Goal: Task Accomplishment & Management: Use online tool/utility

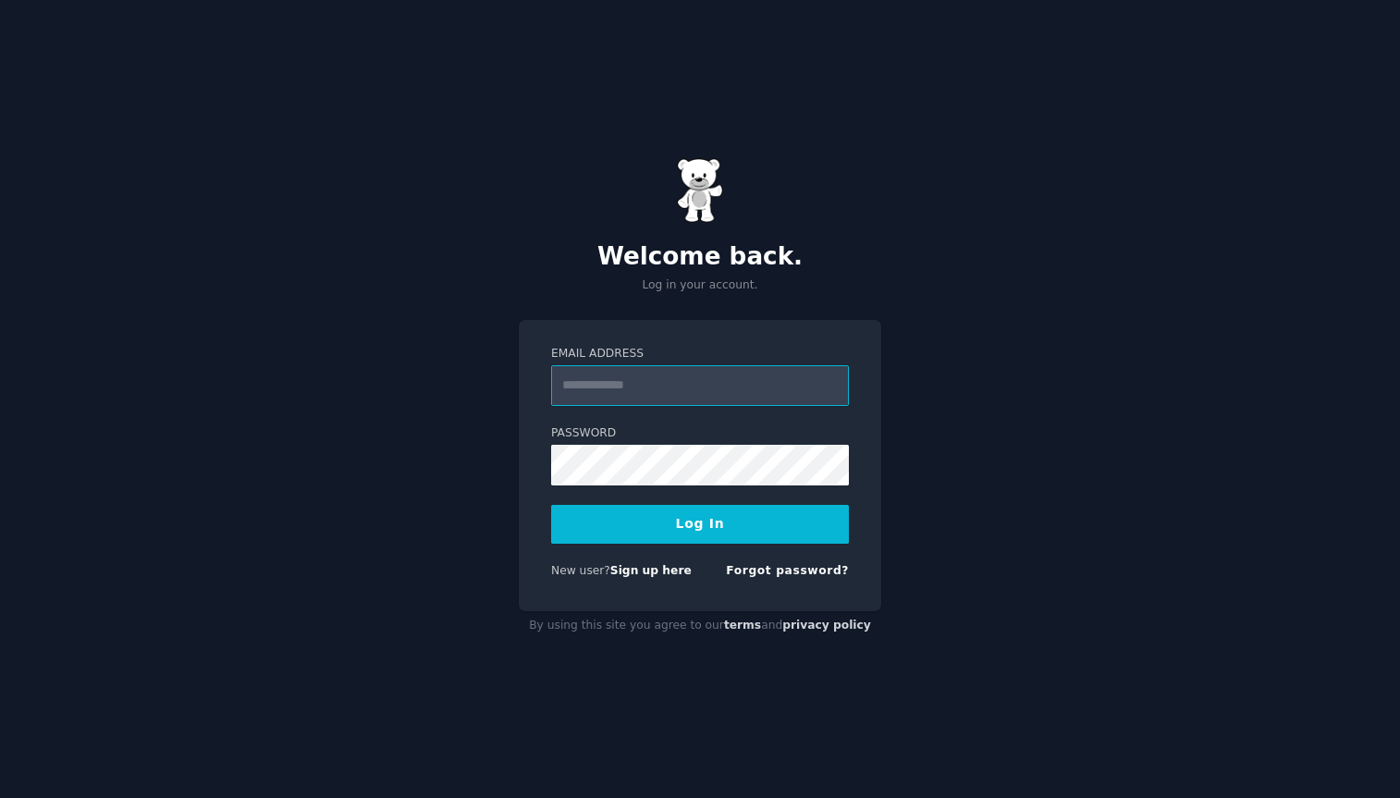
type input "**********"
click at [700, 524] on button "Log In" at bounding box center [700, 524] width 298 height 39
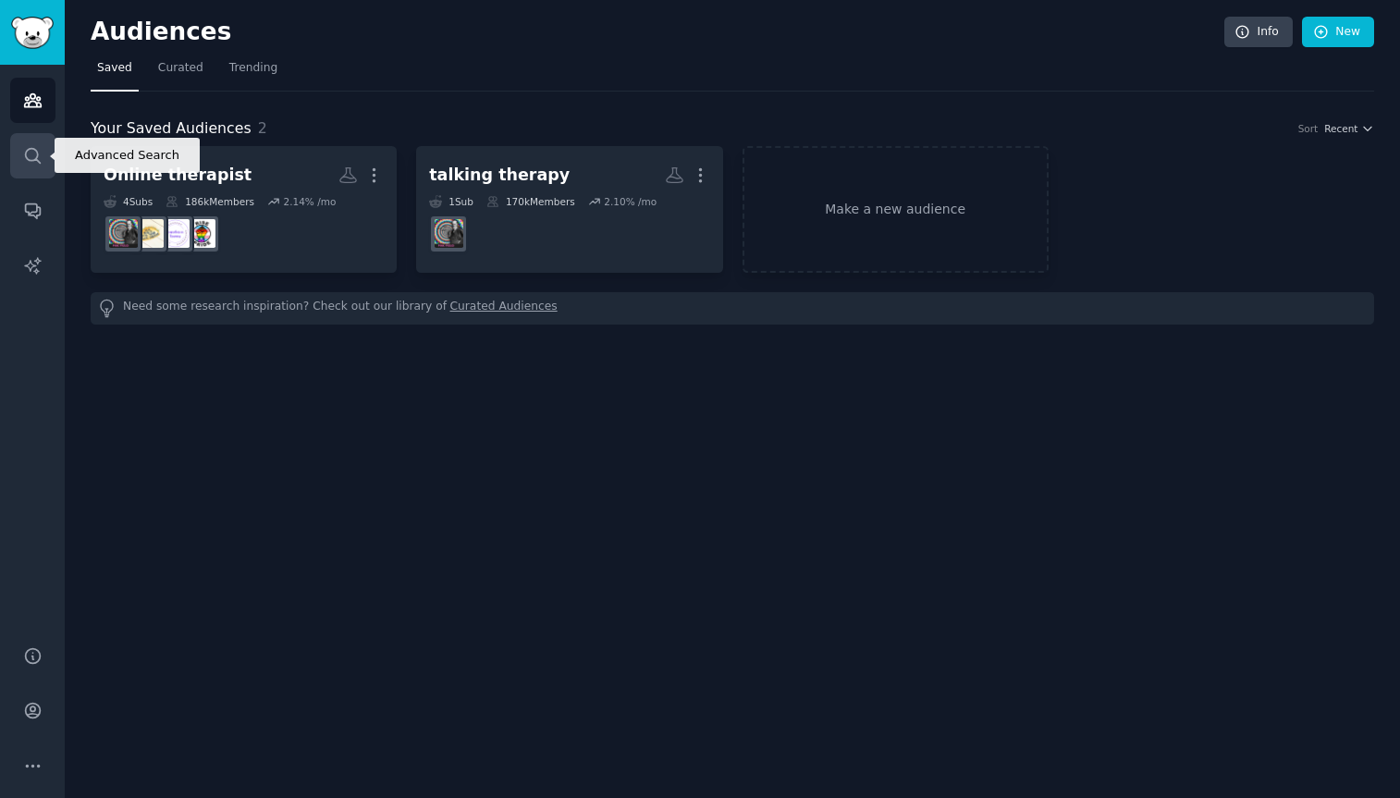
click at [34, 156] on icon "Sidebar" at bounding box center [32, 155] width 19 height 19
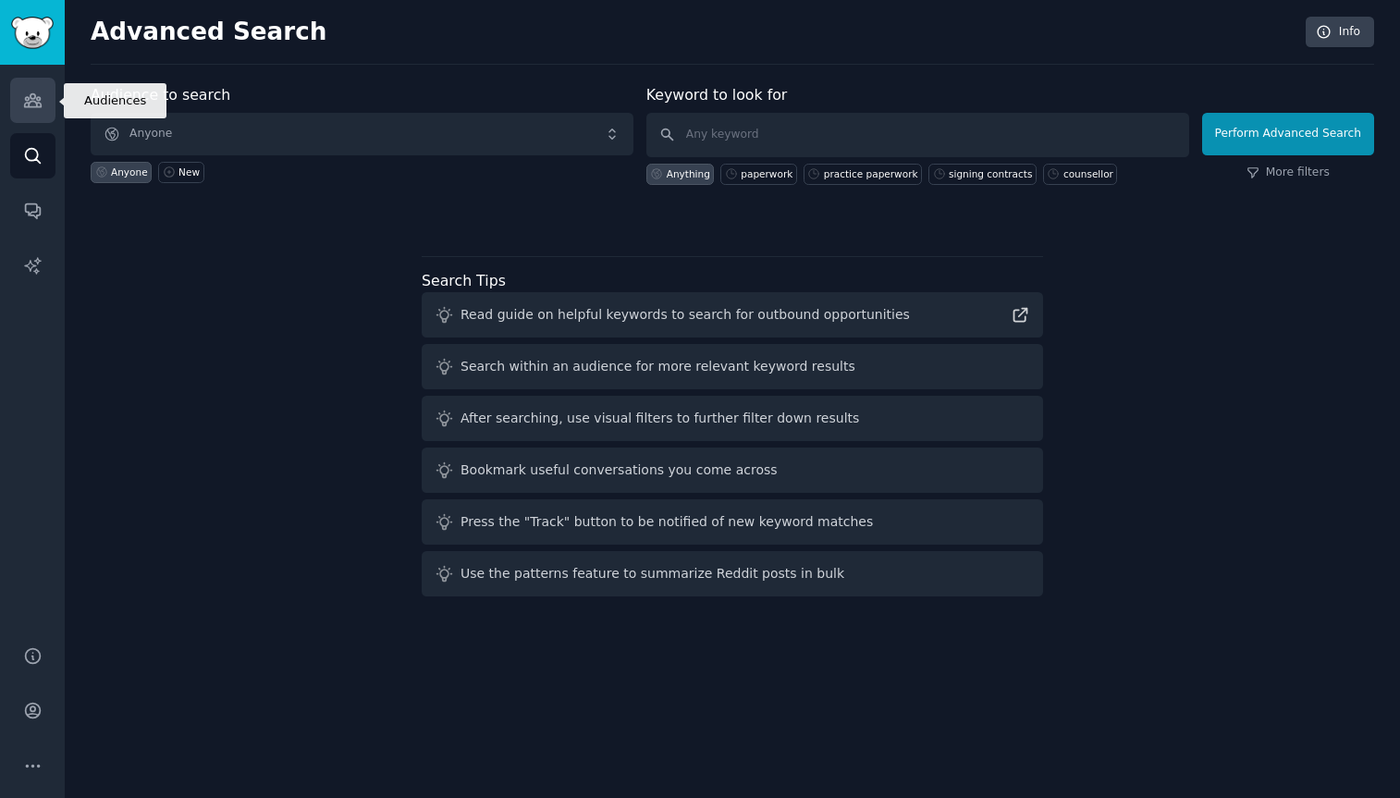
click at [36, 101] on icon "Sidebar" at bounding box center [32, 100] width 19 height 19
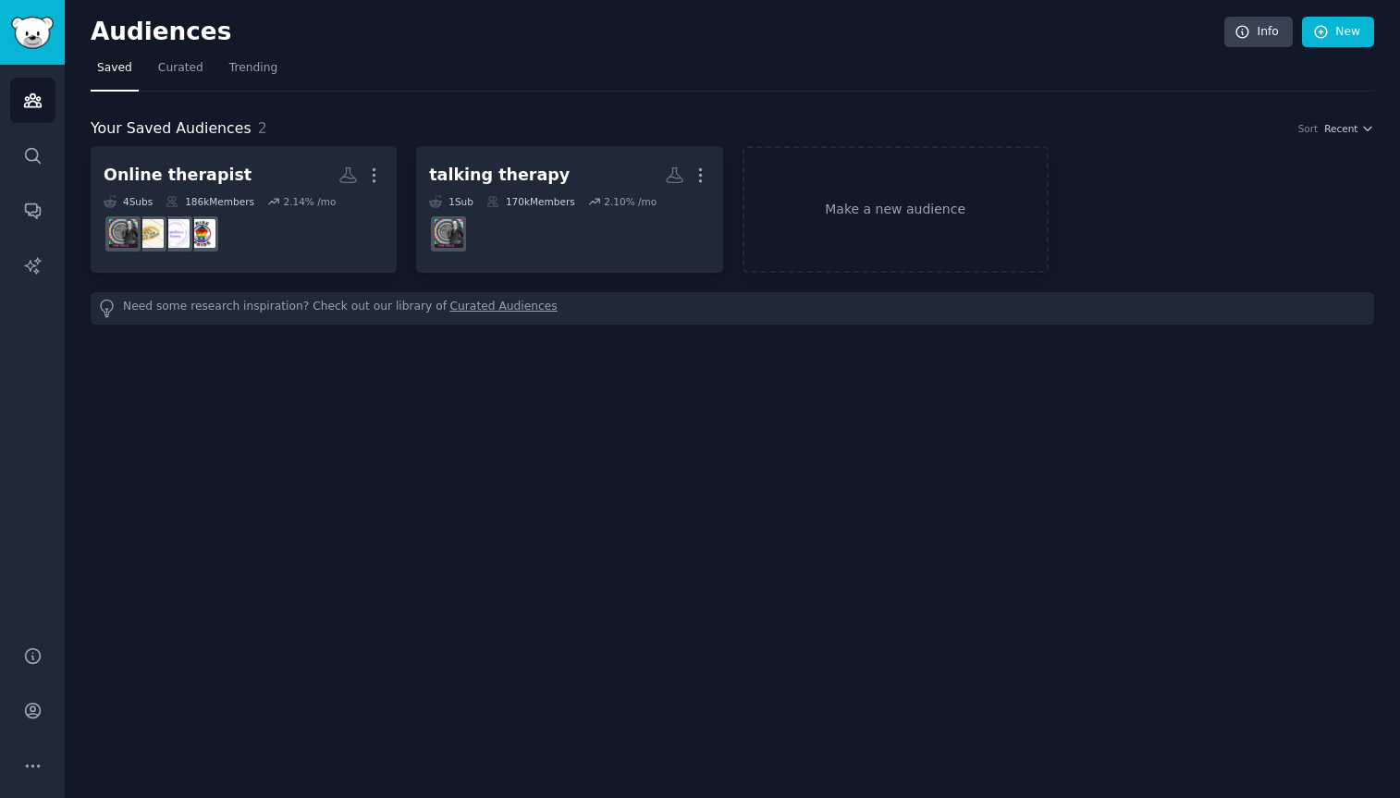
click at [25, 33] on img "Sidebar" at bounding box center [32, 33] width 43 height 32
click at [879, 213] on link "Make a new audience" at bounding box center [896, 209] width 306 height 127
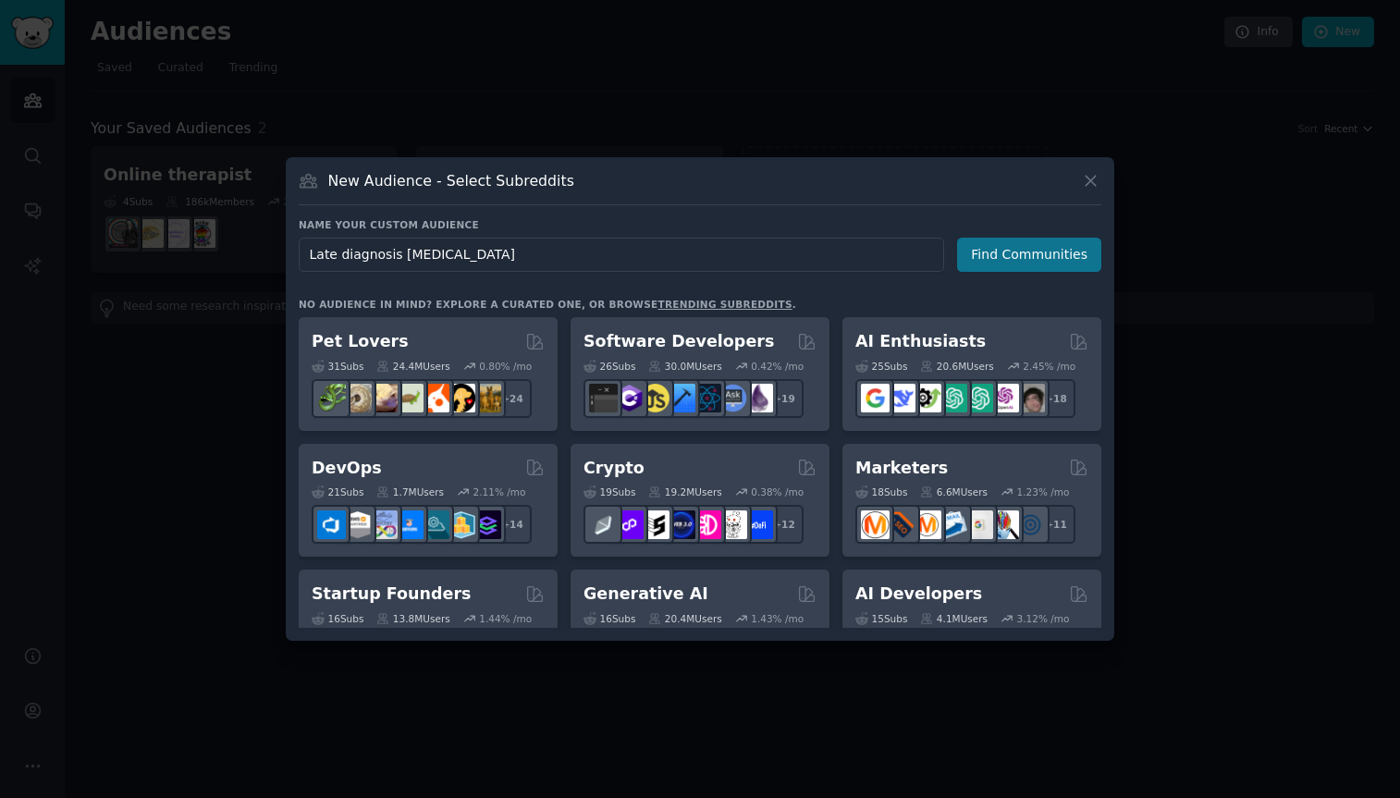
type input "Late diagnosis [MEDICAL_DATA]"
click at [1018, 257] on button "Find Communities" at bounding box center [1029, 255] width 144 height 34
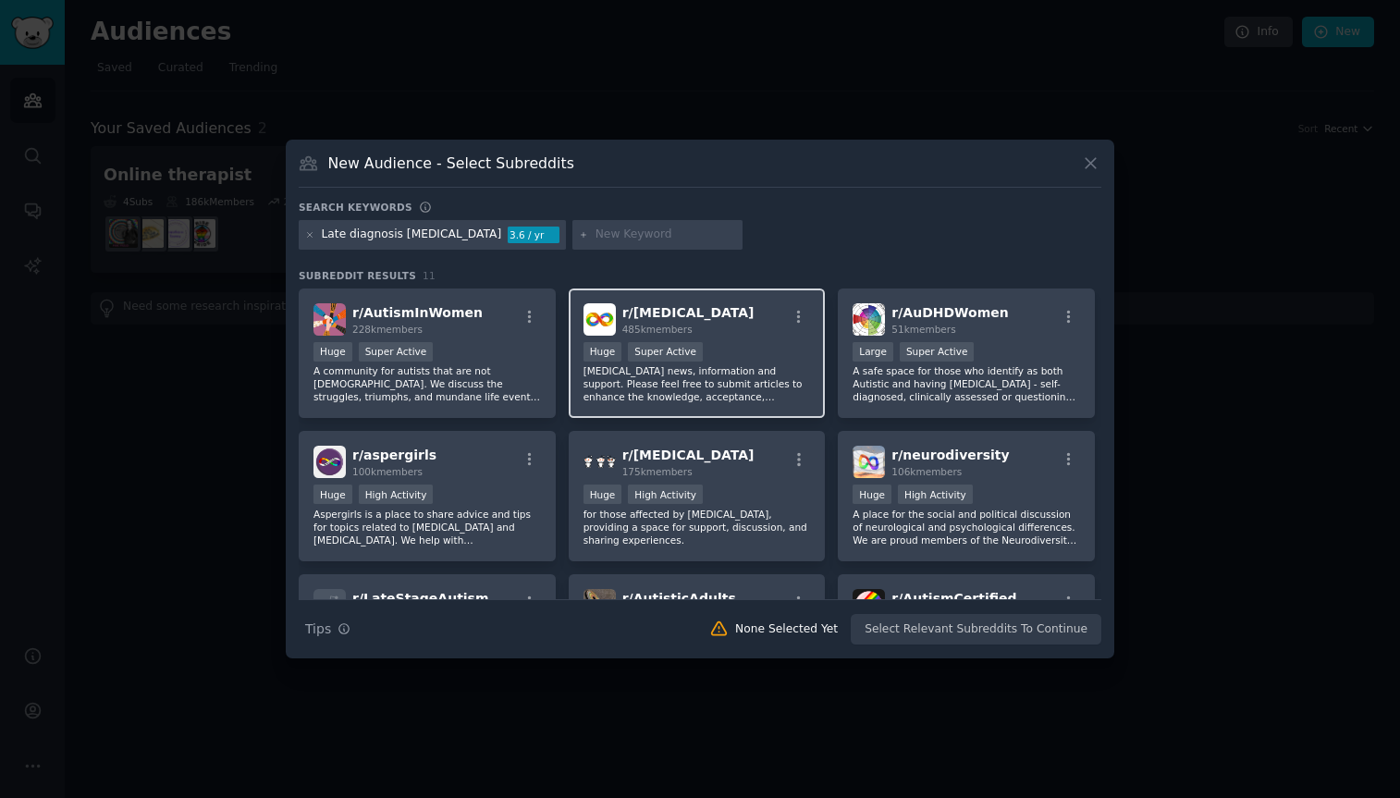
click at [724, 329] on div "r/ [MEDICAL_DATA] 485k members" at bounding box center [698, 319] width 228 height 32
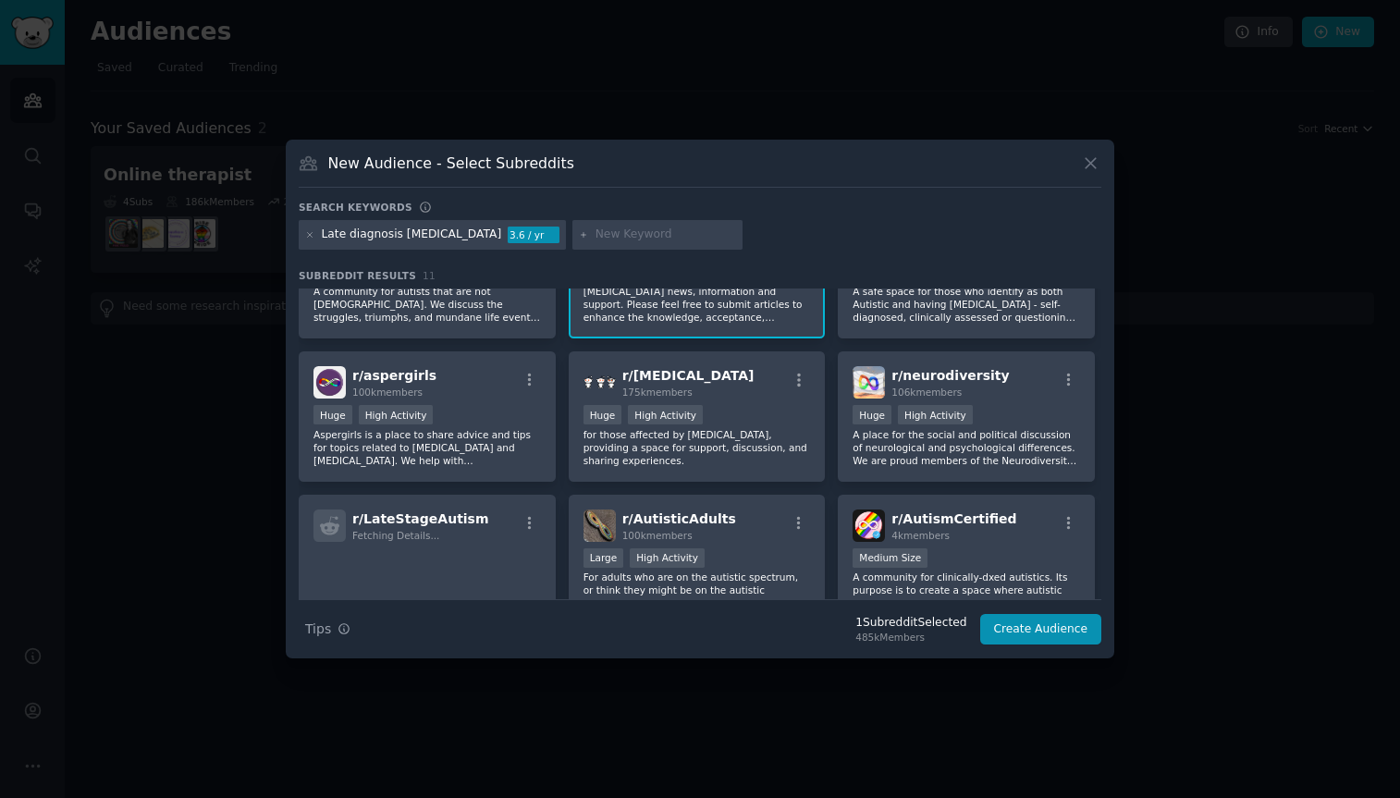
scroll to position [81, 0]
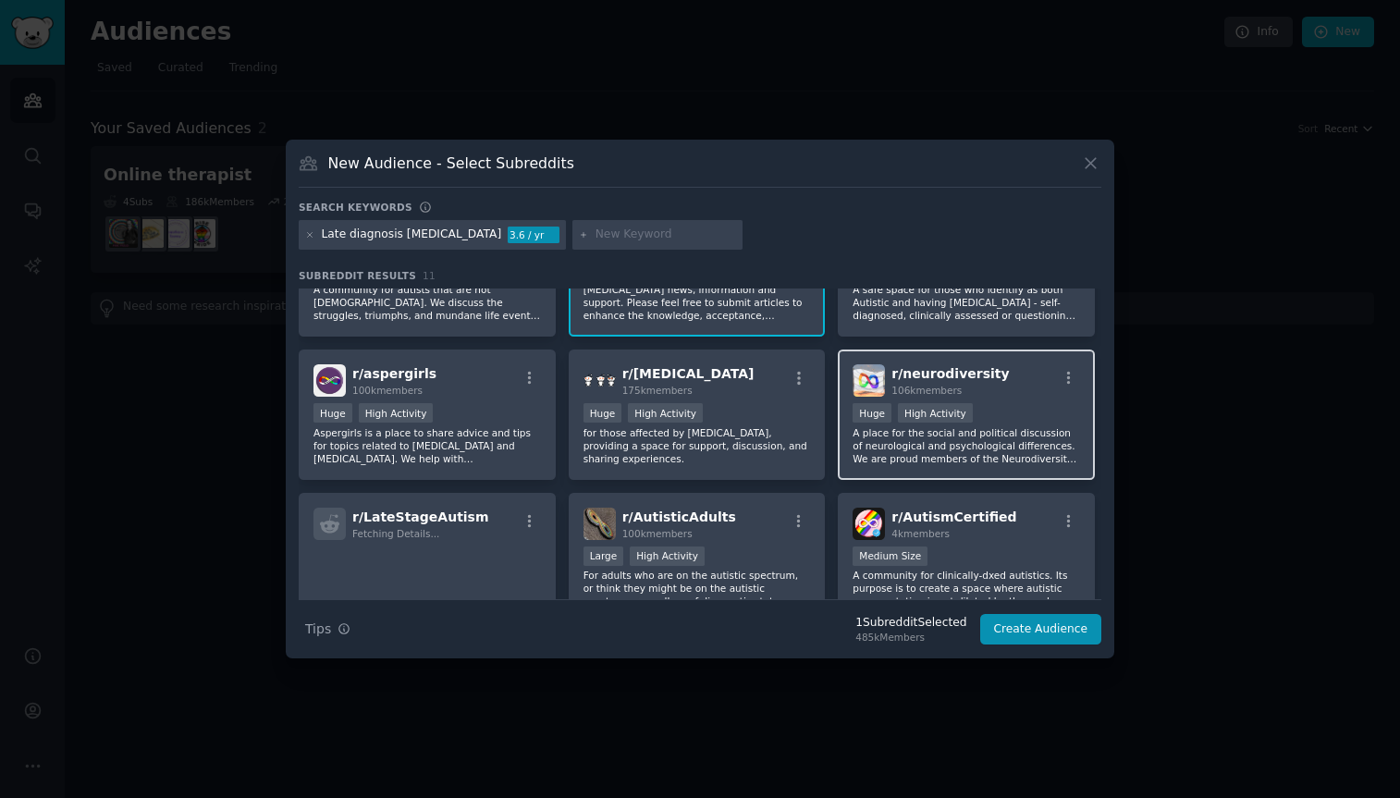
click at [1015, 394] on div "r/ neurodiversity 106k members" at bounding box center [967, 380] width 228 height 32
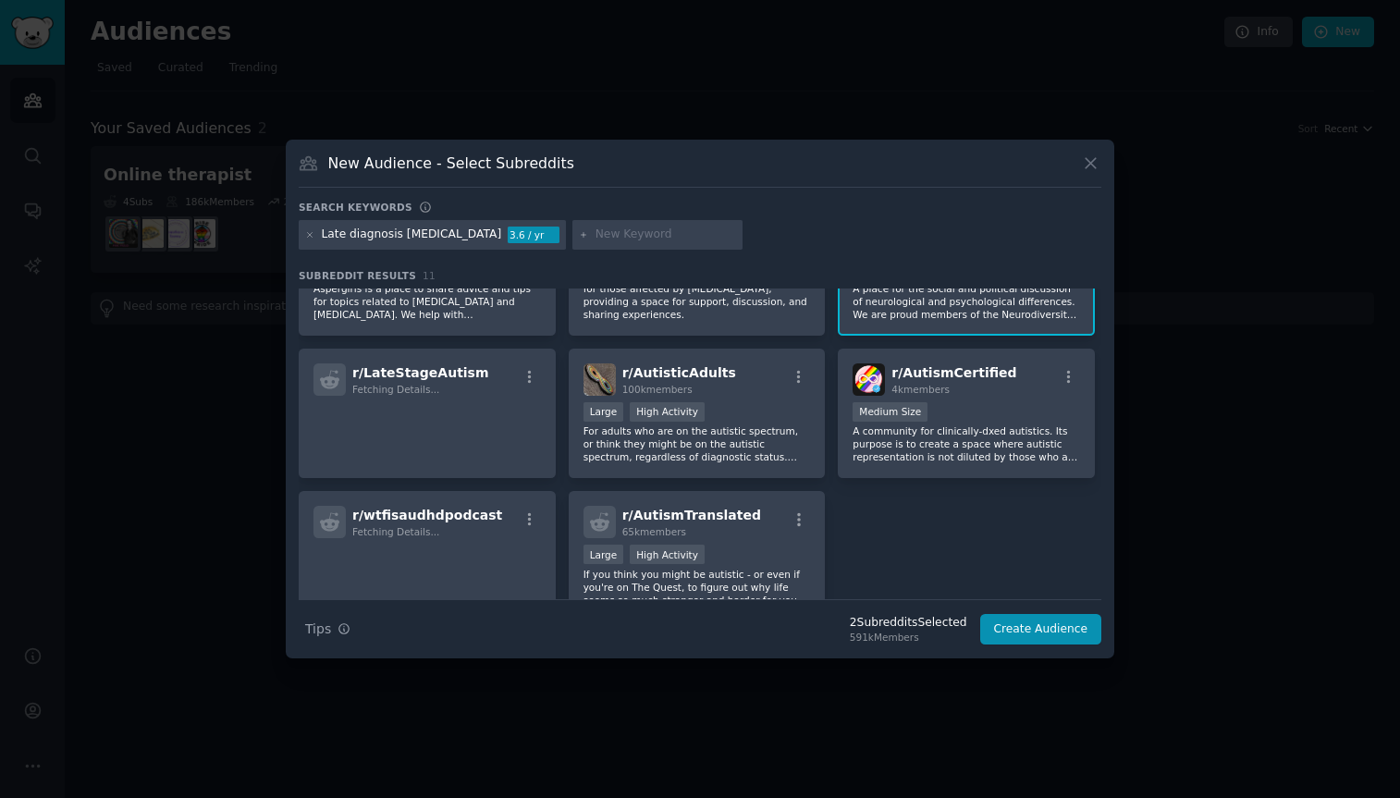
scroll to position [232, 0]
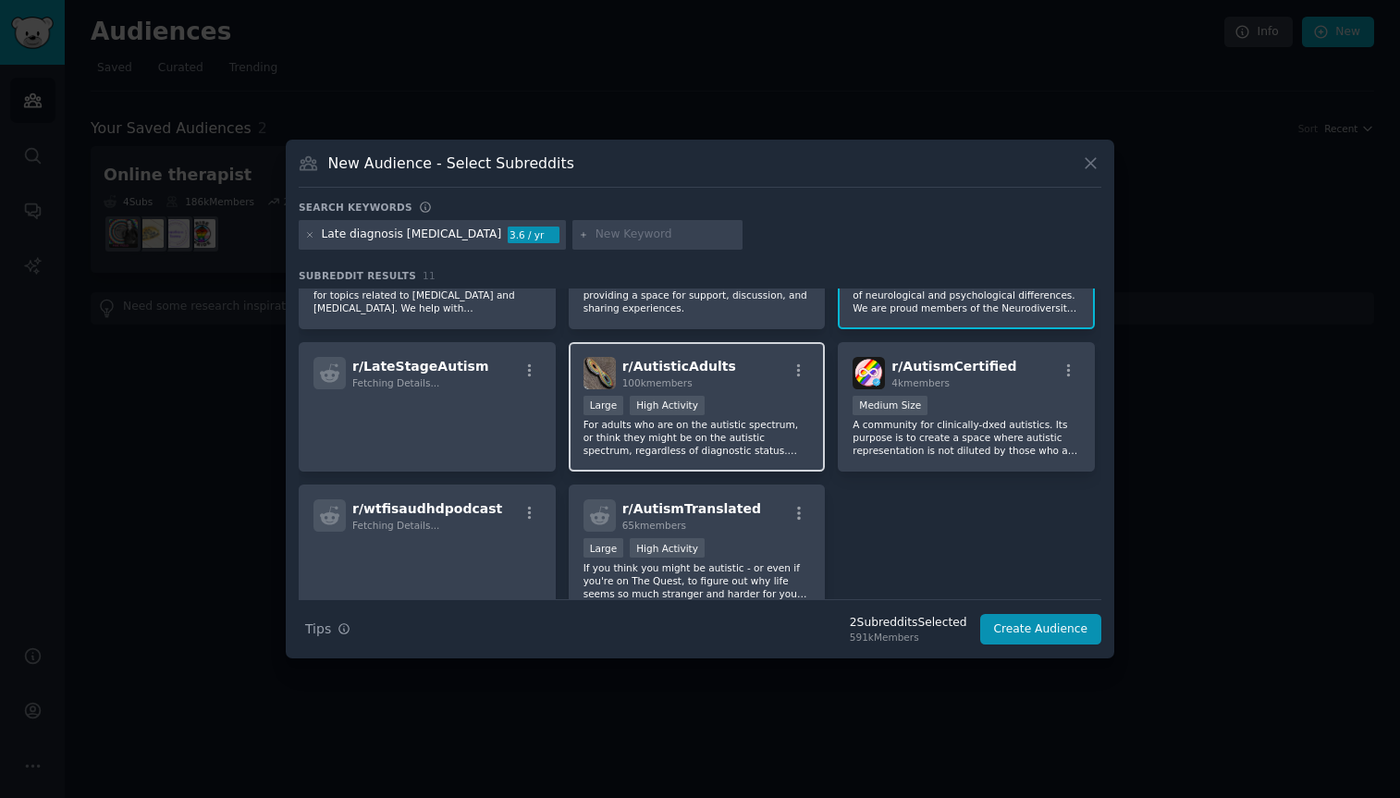
click at [743, 387] on div "r/ AutisticAdults 100k members" at bounding box center [698, 373] width 228 height 32
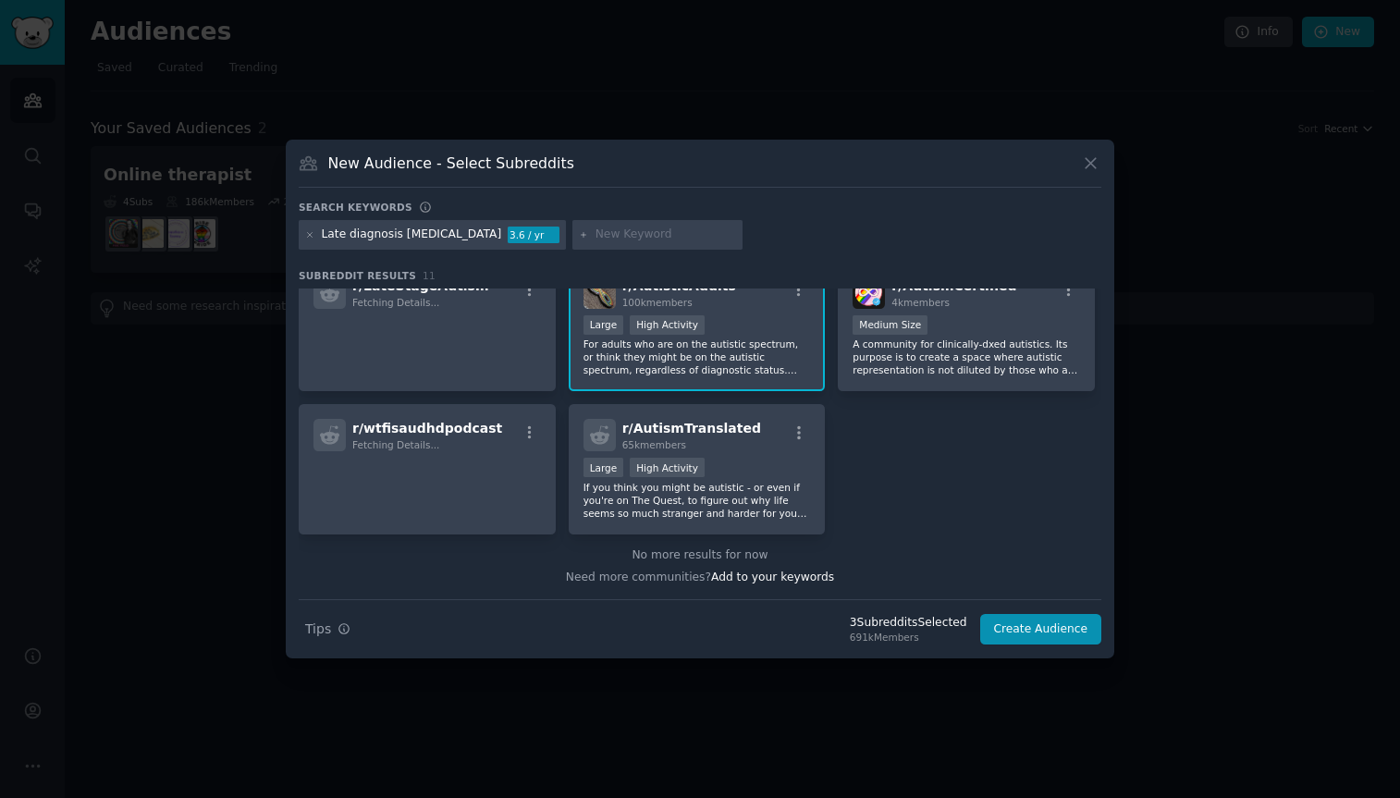
scroll to position [312, 0]
click at [741, 499] on p "If you think you might be autistic - or even if you're on The Quest, to figure …" at bounding box center [698, 501] width 228 height 39
click at [1052, 631] on button "Create Audience" at bounding box center [1041, 629] width 122 height 31
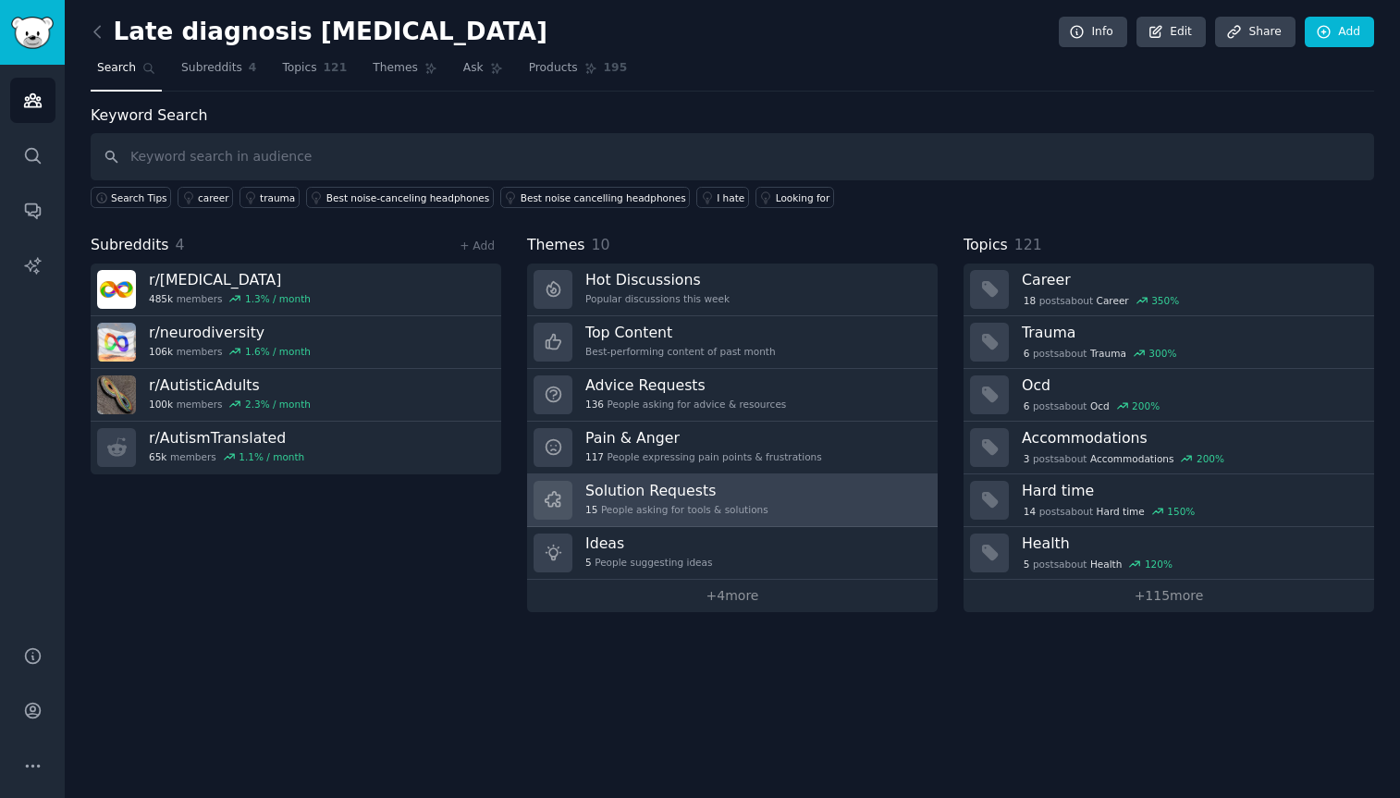
click at [639, 488] on h3 "Solution Requests" at bounding box center [676, 490] width 183 height 19
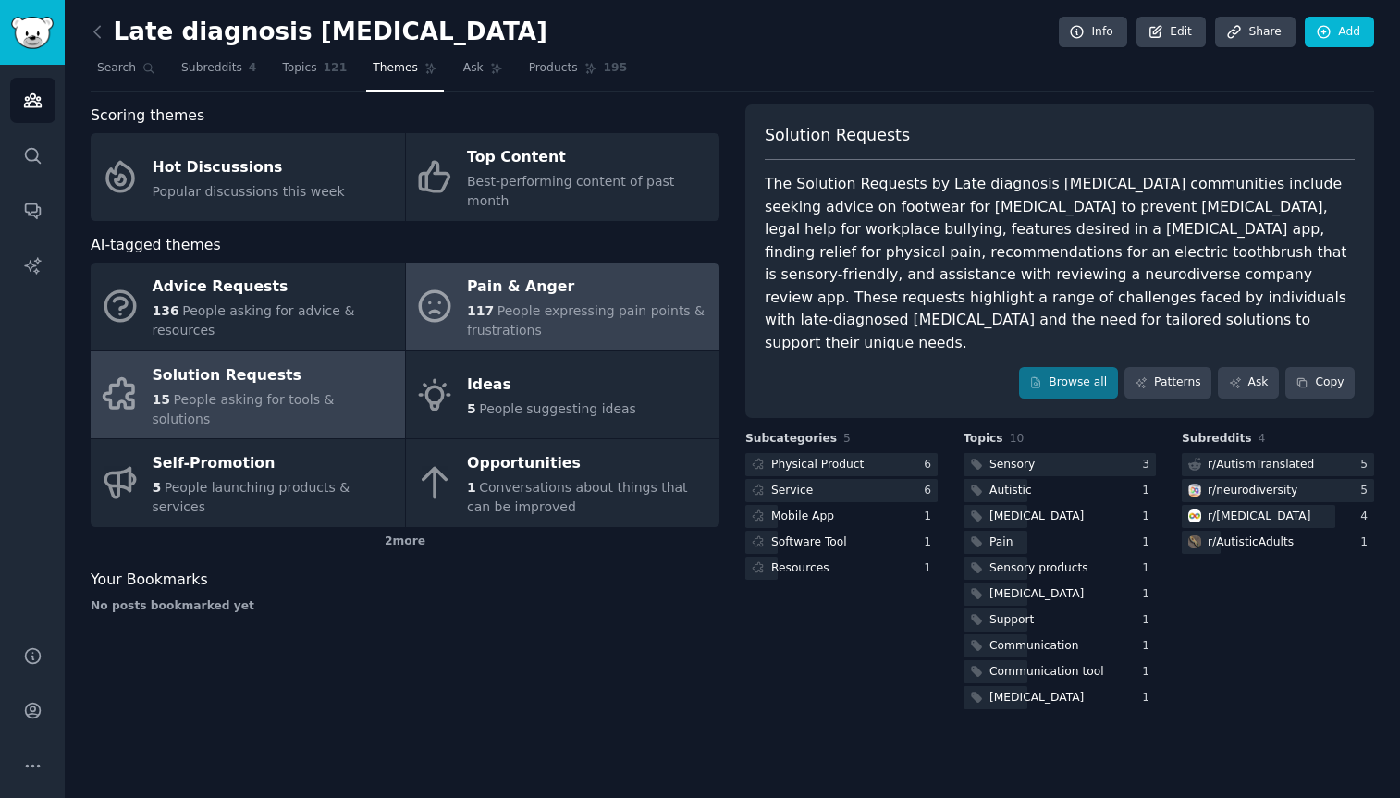
click at [532, 303] on span "People expressing pain points & frustrations" at bounding box center [586, 320] width 238 height 34
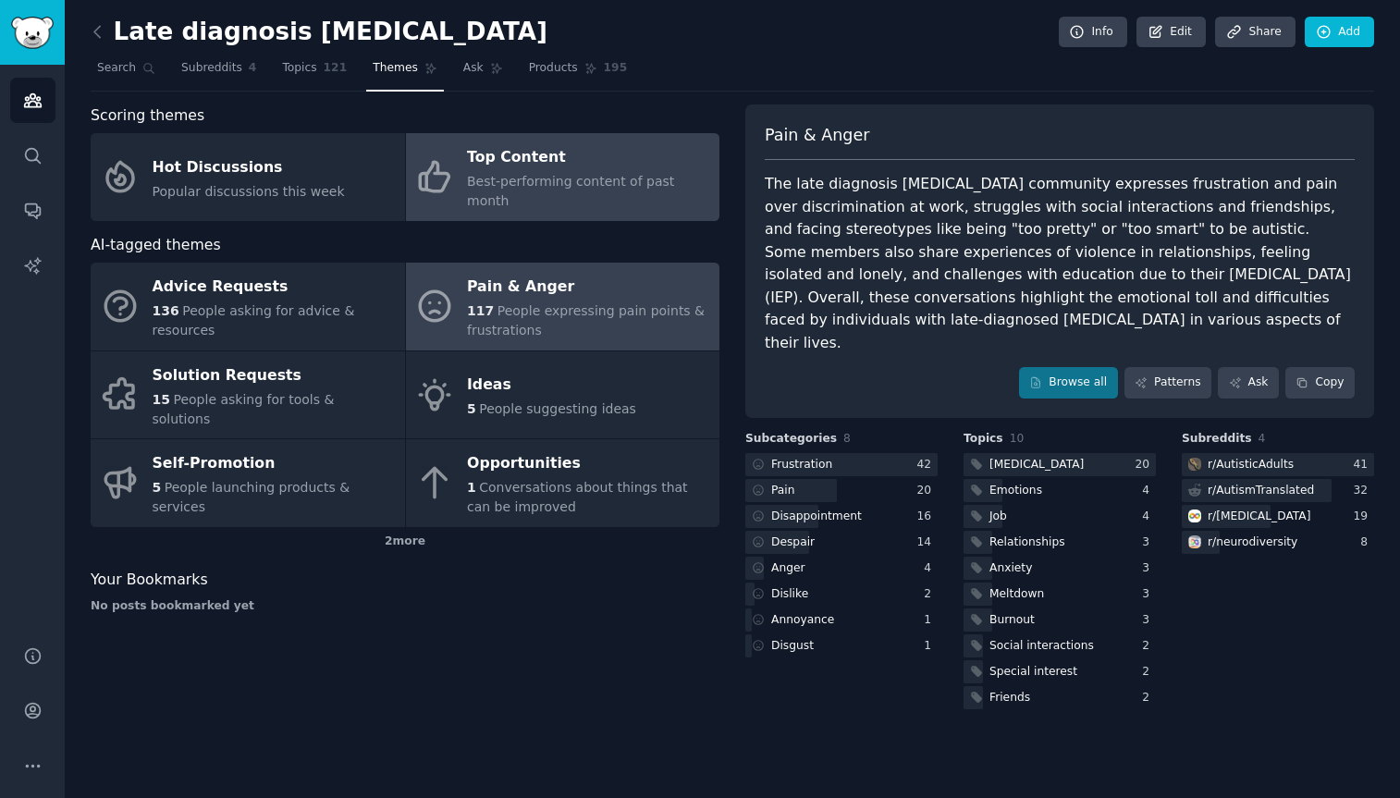
click at [514, 175] on span "Best-performing content of past month" at bounding box center [570, 191] width 207 height 34
